Goal: Navigation & Orientation: Understand site structure

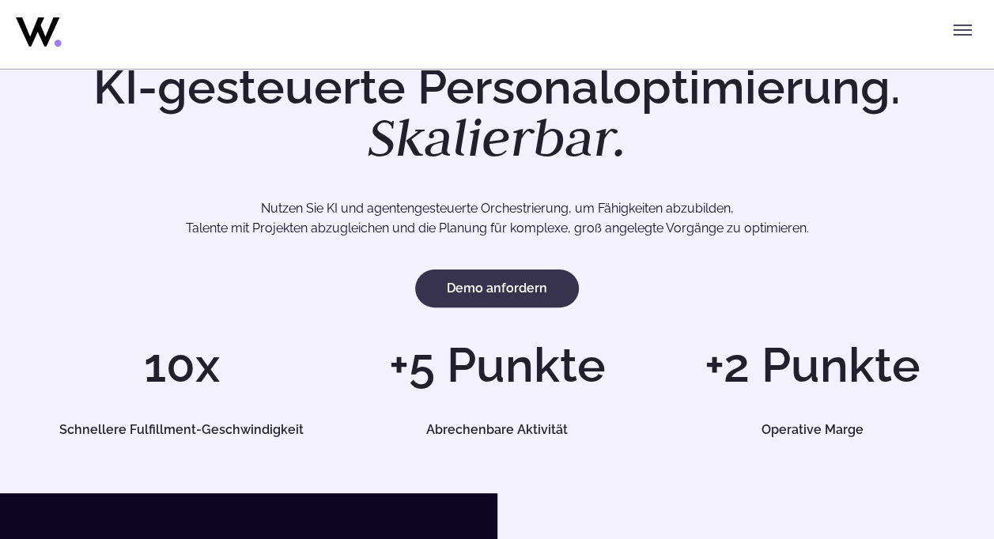
scroll to position [158, 0]
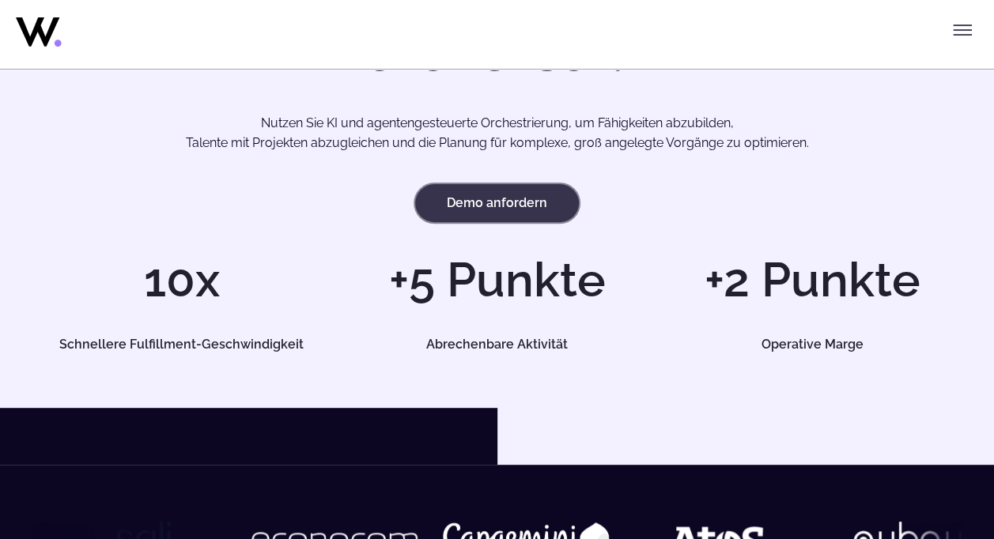
click at [490, 211] on link "Demo anfordern" at bounding box center [497, 203] width 164 height 38
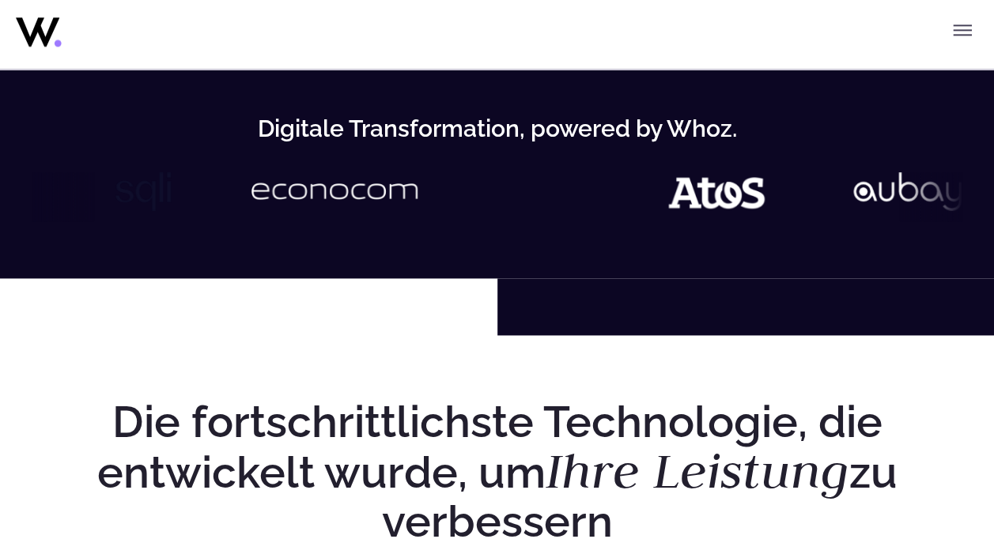
scroll to position [791, 0]
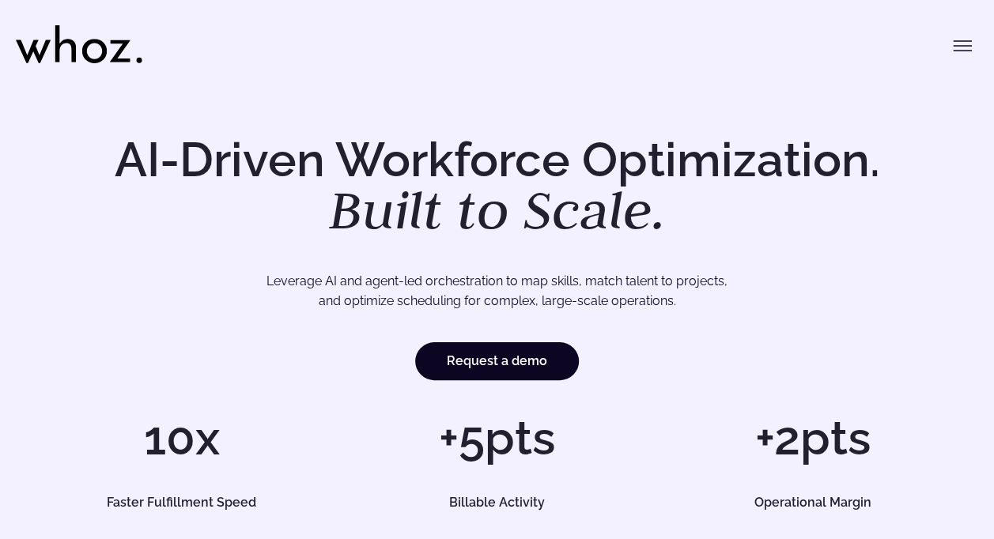
click at [968, 48] on icon "Toggle menu" at bounding box center [962, 45] width 19 height 19
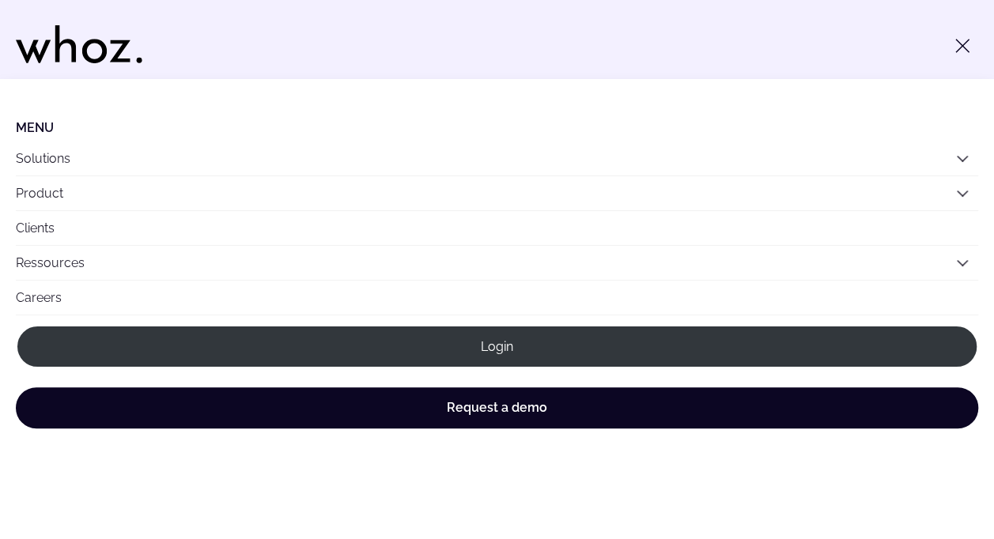
click at [25, 159] on button "Solutions" at bounding box center [497, 159] width 962 height 34
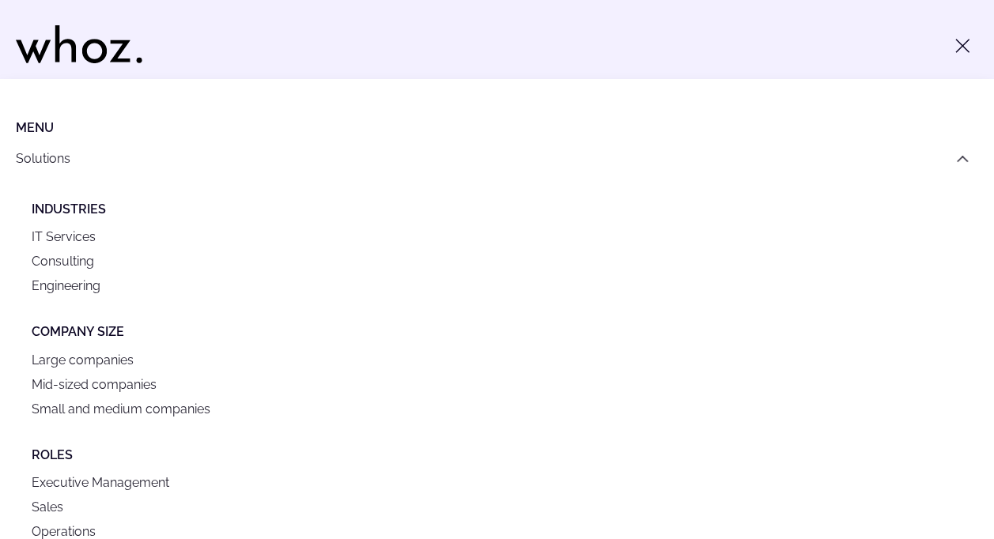
scroll to position [79, 0]
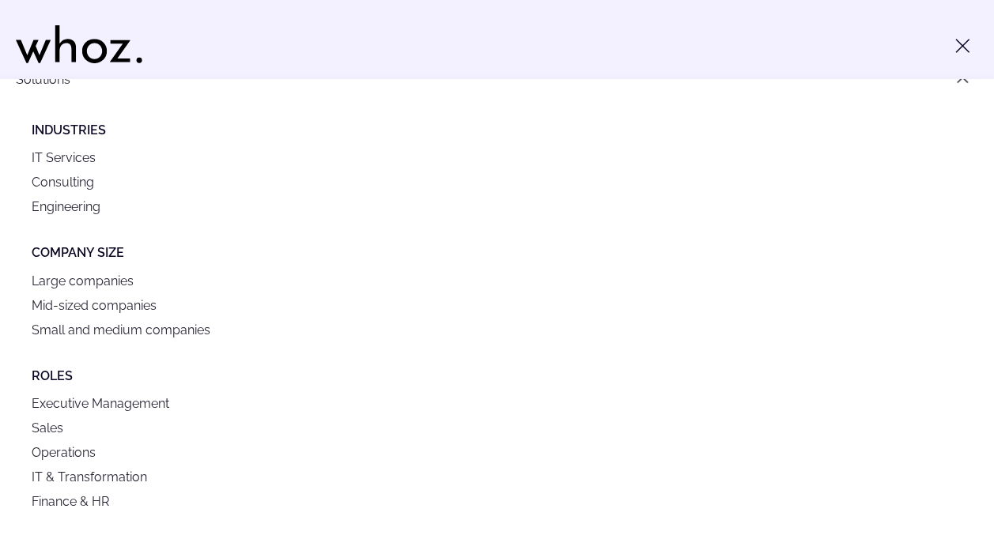
click at [55, 179] on link "Consulting" at bounding box center [497, 182] width 930 height 25
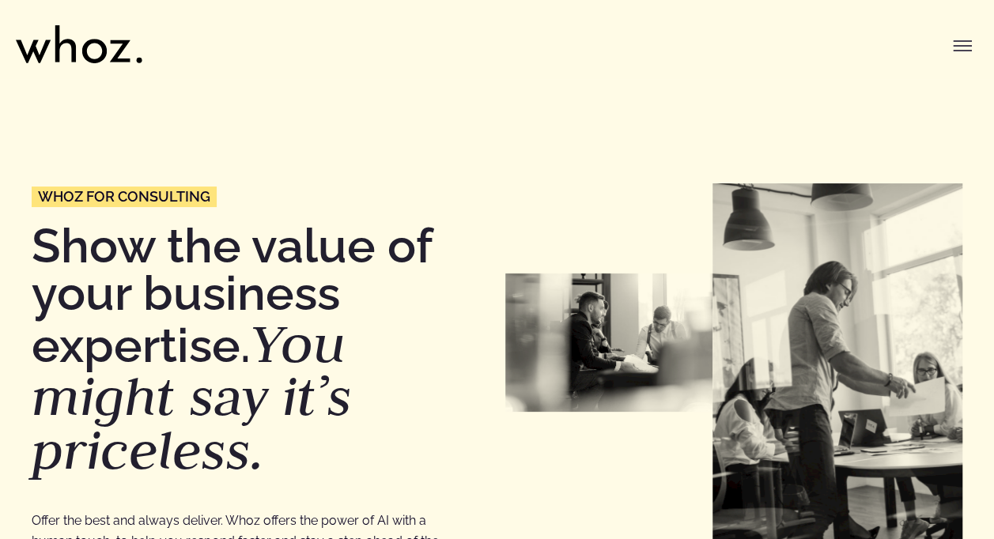
click at [101, 52] on icon at bounding box center [79, 44] width 126 height 38
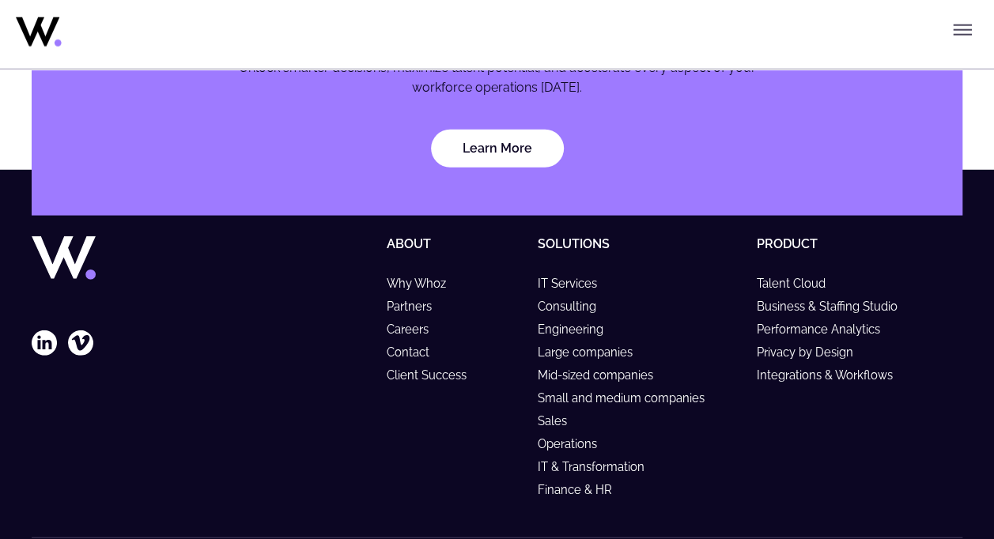
scroll to position [4710, 0]
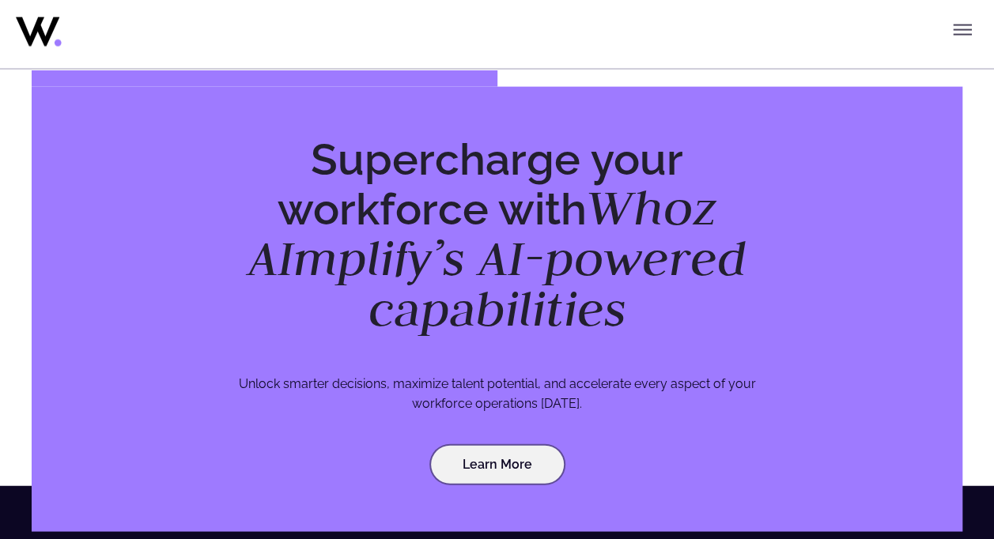
click at [523, 467] on link "Learn More" at bounding box center [497, 465] width 133 height 38
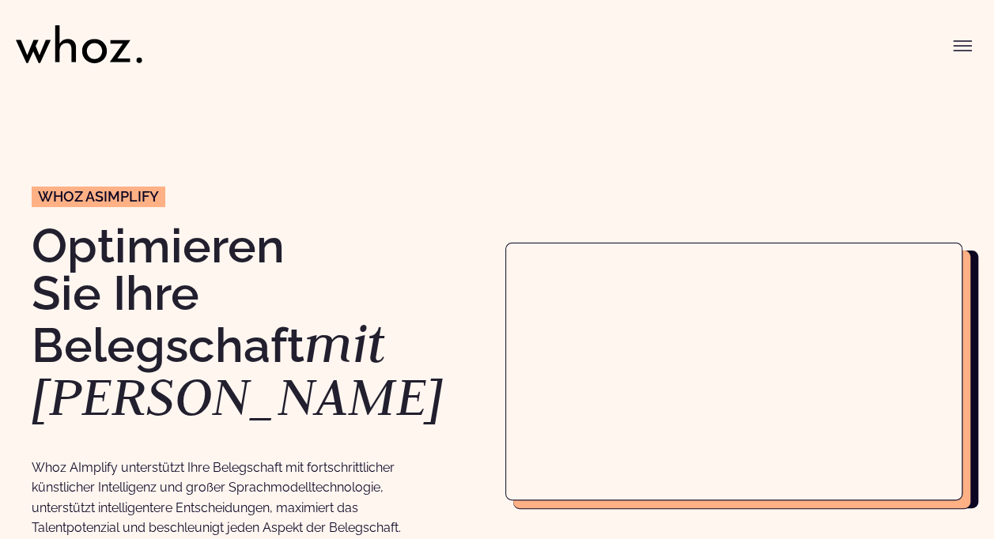
click at [61, 37] on icon at bounding box center [79, 44] width 126 height 38
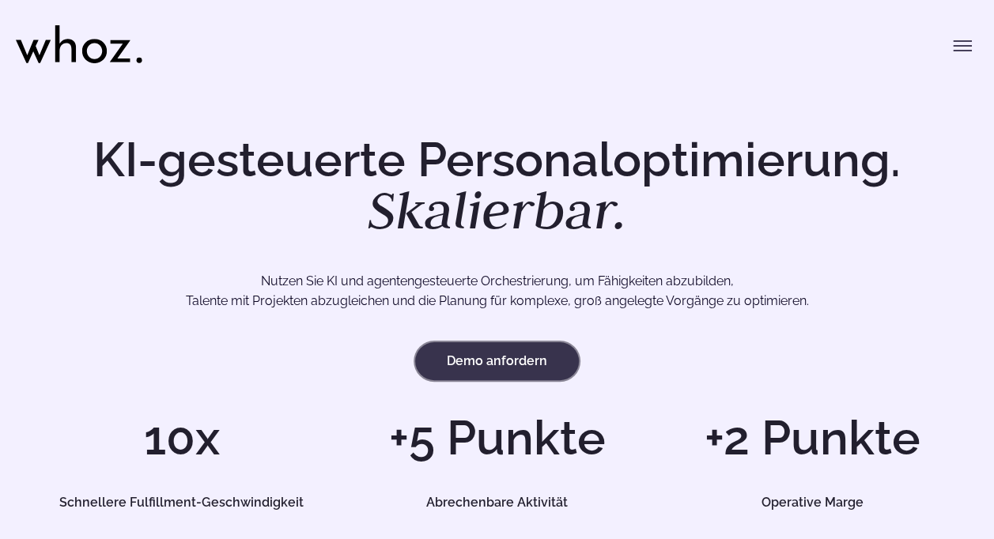
click at [480, 360] on link "Demo anfordern" at bounding box center [497, 361] width 164 height 38
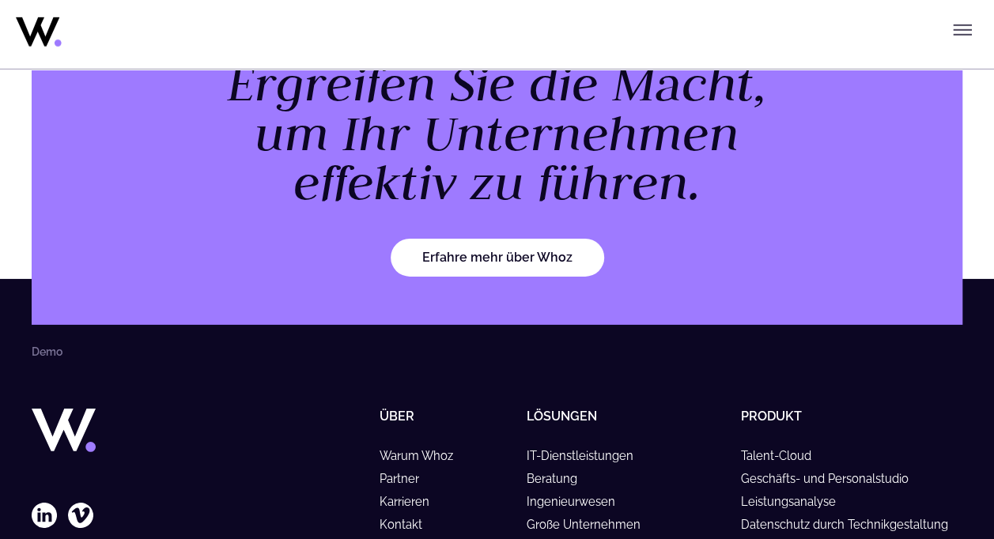
scroll to position [2611, 0]
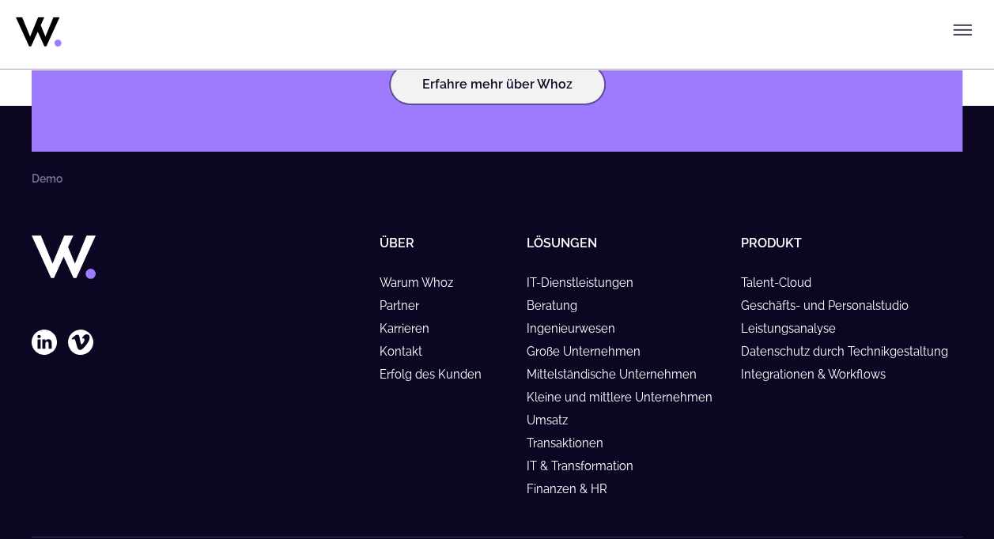
click at [481, 82] on link "Erfahre mehr über Whoz" at bounding box center [497, 85] width 213 height 38
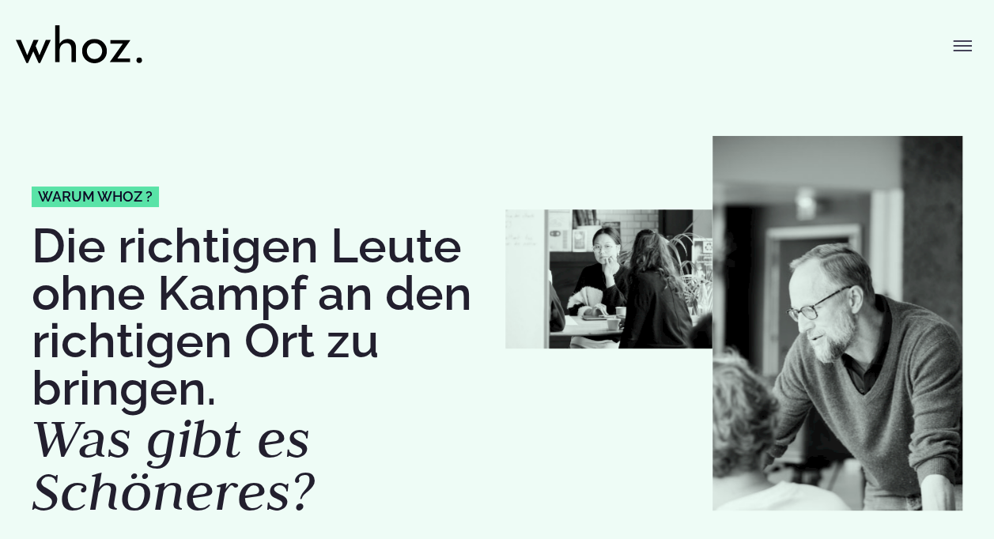
click at [61, 38] on icon at bounding box center [79, 44] width 126 height 38
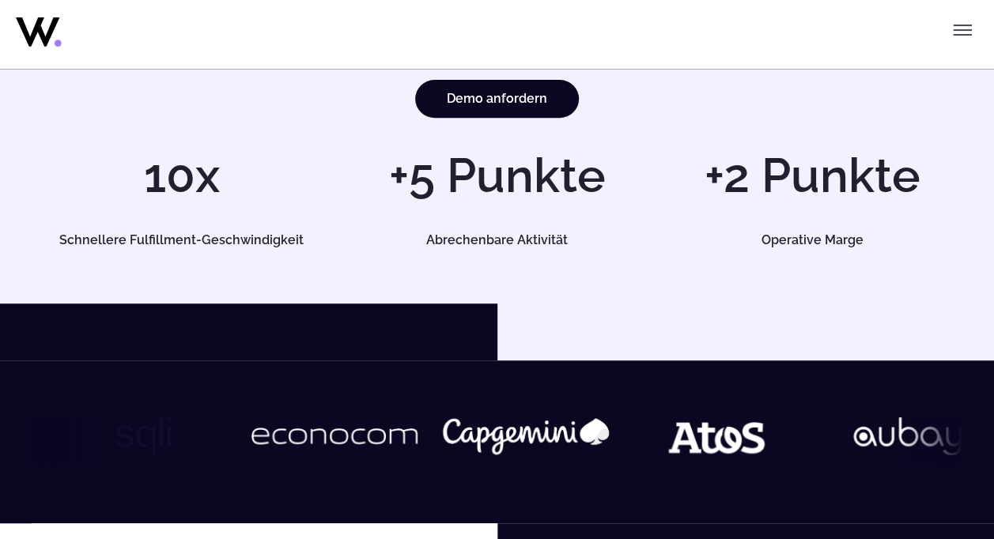
scroll to position [237, 0]
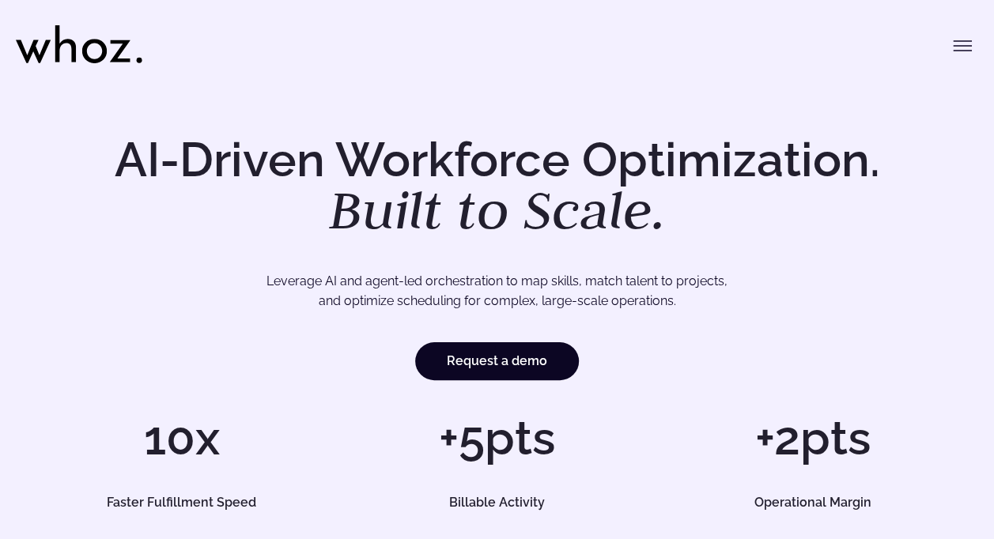
click at [376, 76] on div "Menu Solutions Industries IT Services Consulting Engineering Company size Large…" at bounding box center [497, 39] width 962 height 79
